Goal: Task Accomplishment & Management: Use online tool/utility

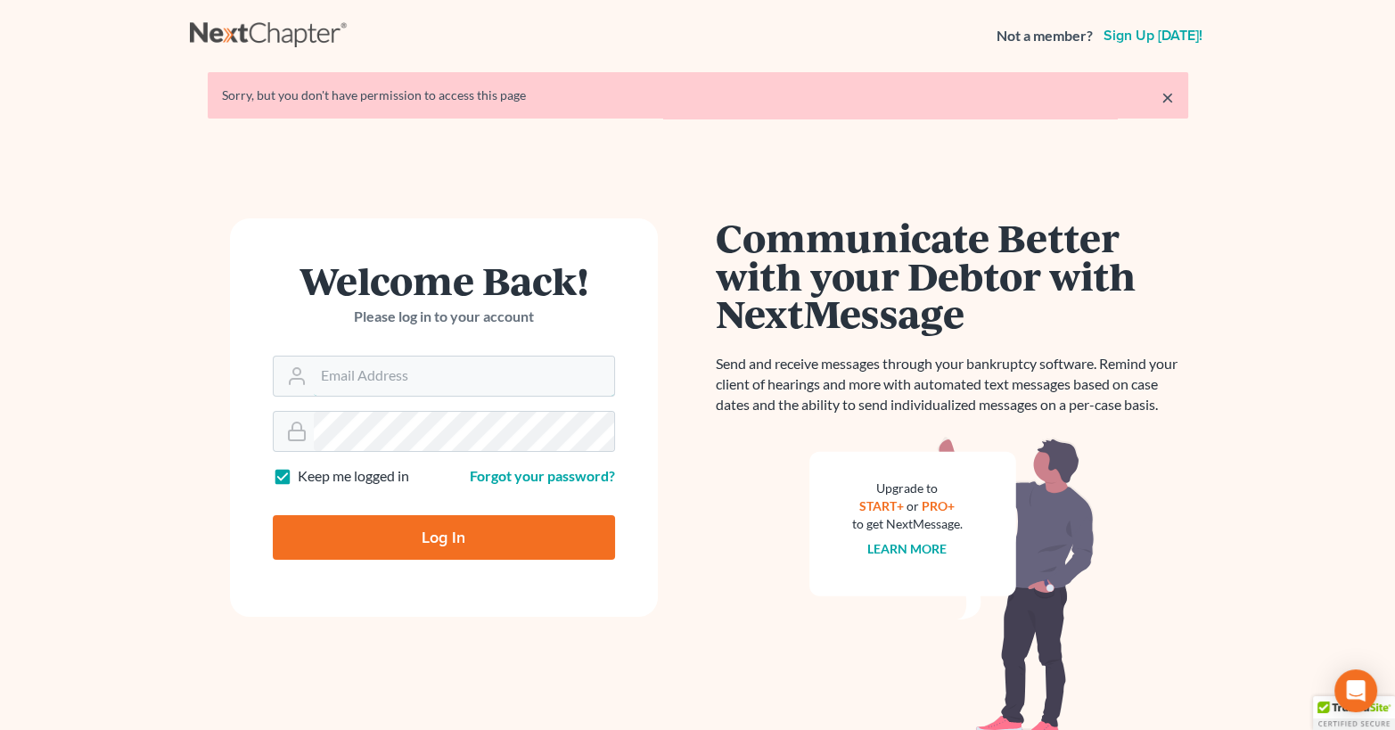
type input "[PERSON_NAME][EMAIL_ADDRESS][DOMAIN_NAME]"
click at [429, 541] on input "Log In" at bounding box center [444, 537] width 342 height 45
type input "Thinking..."
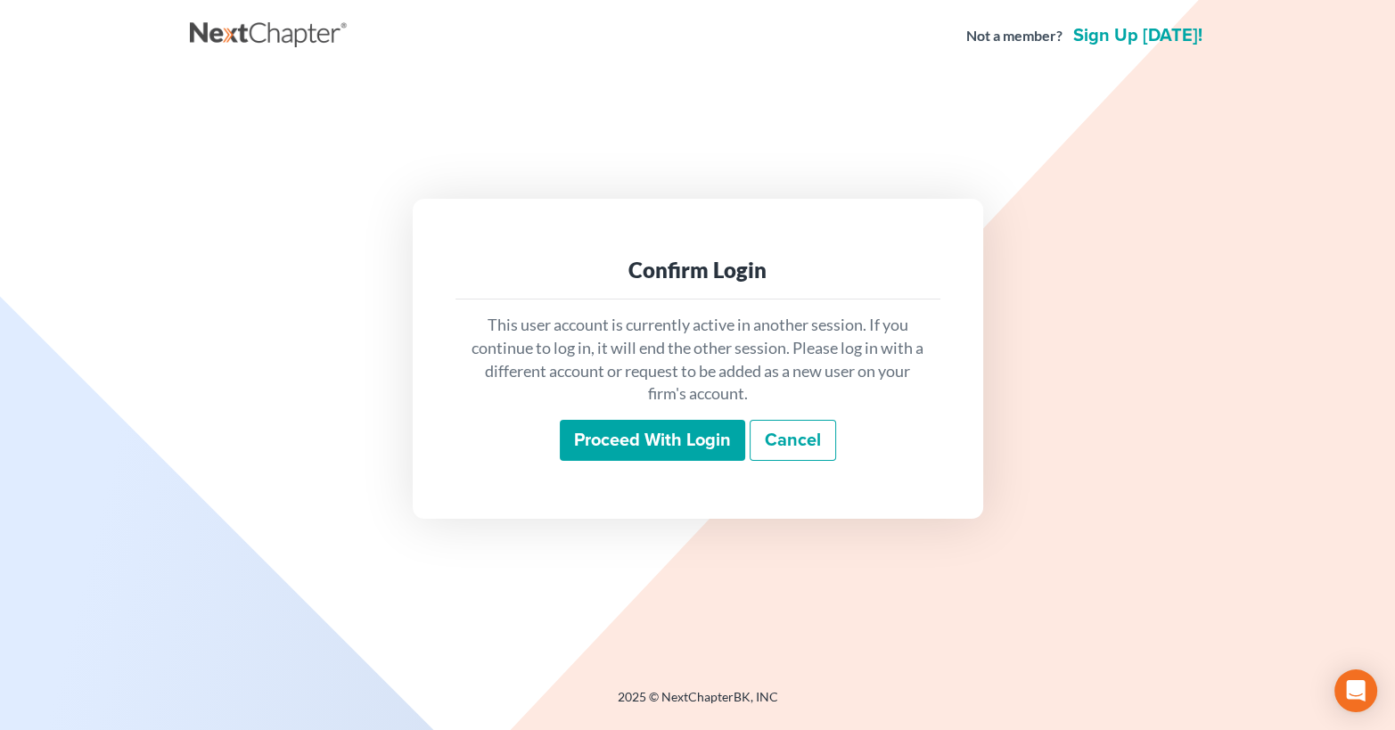
click at [646, 439] on input "Proceed with login" at bounding box center [652, 440] width 185 height 41
